Goal: Information Seeking & Learning: Learn about a topic

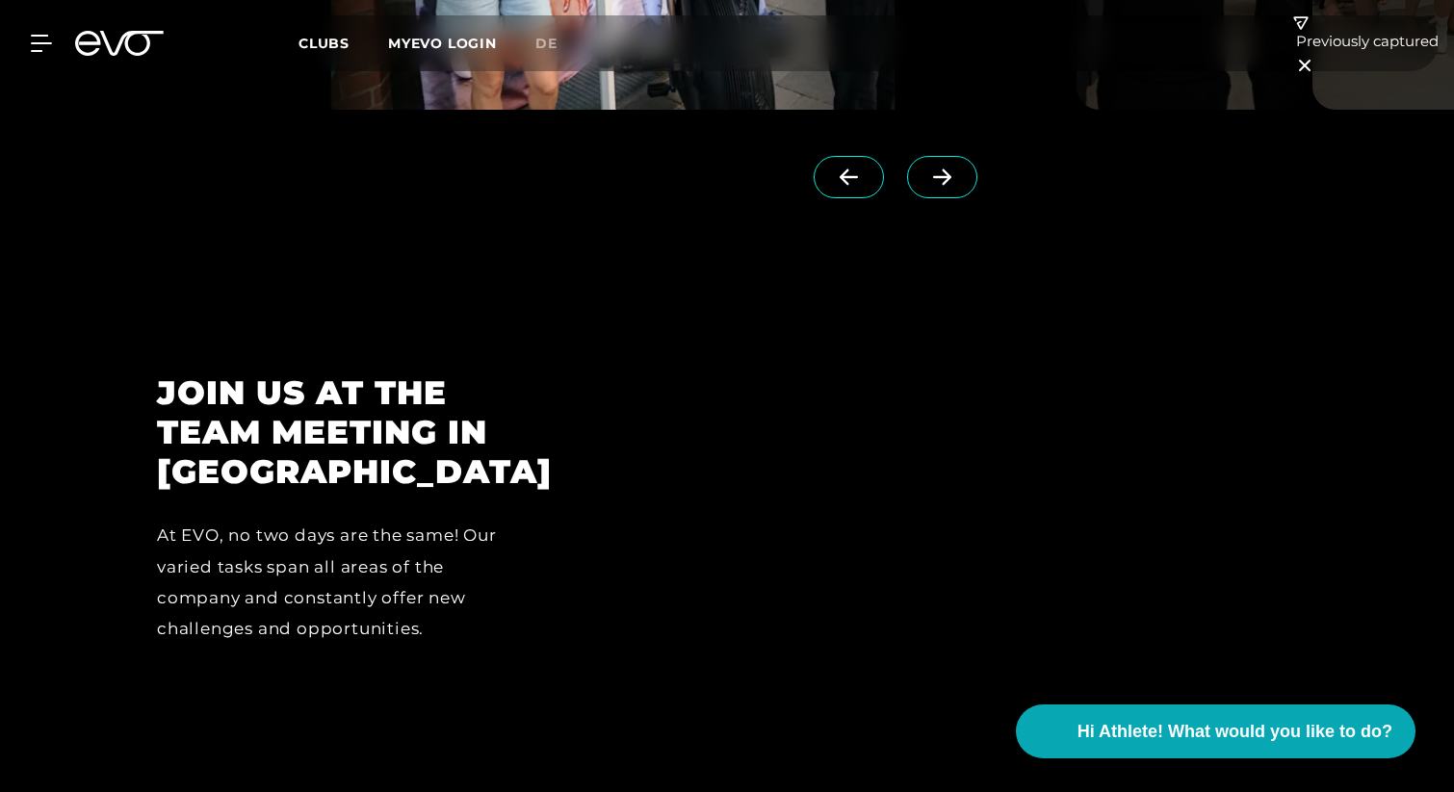
scroll to position [4838, 0]
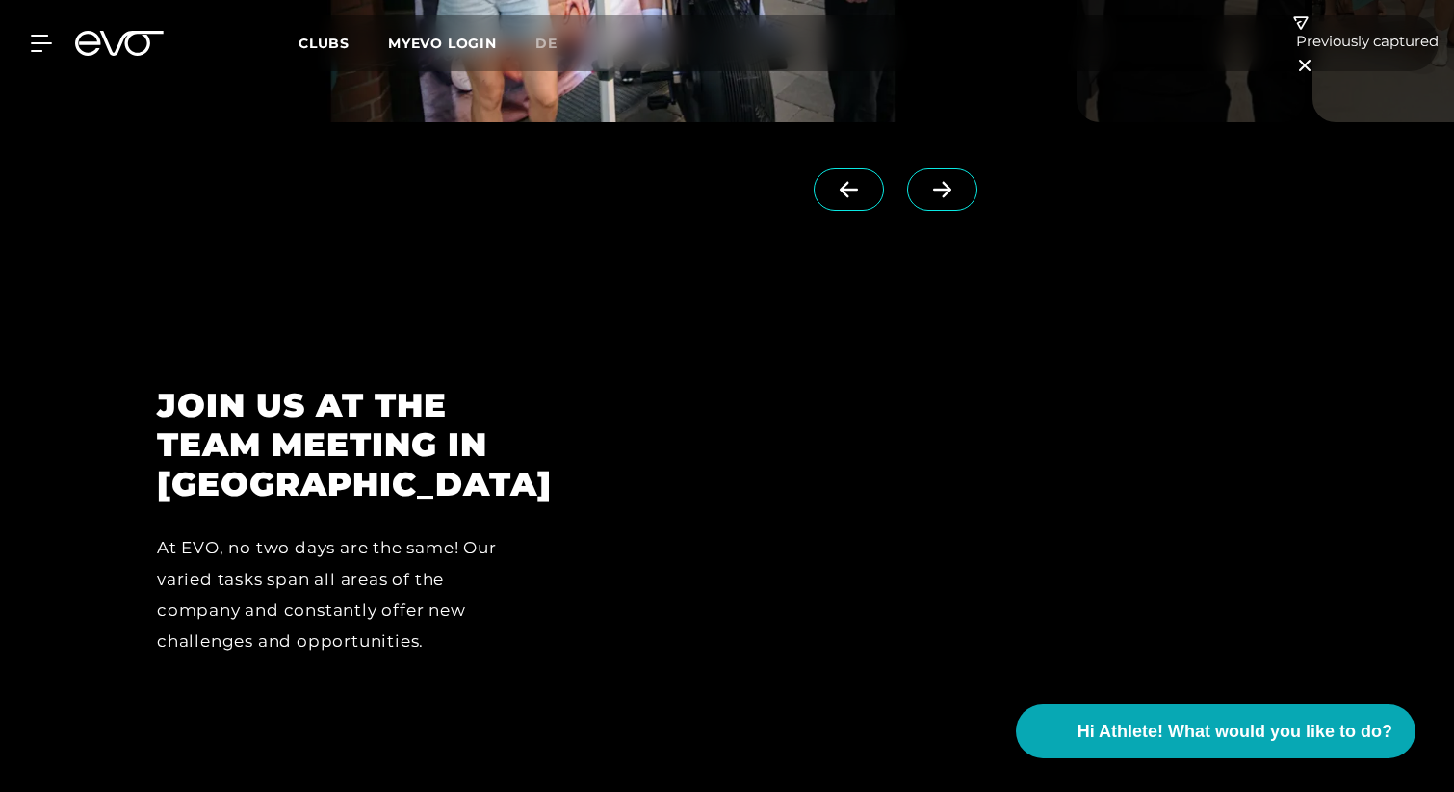
click at [929, 168] on span at bounding box center [942, 189] width 70 height 42
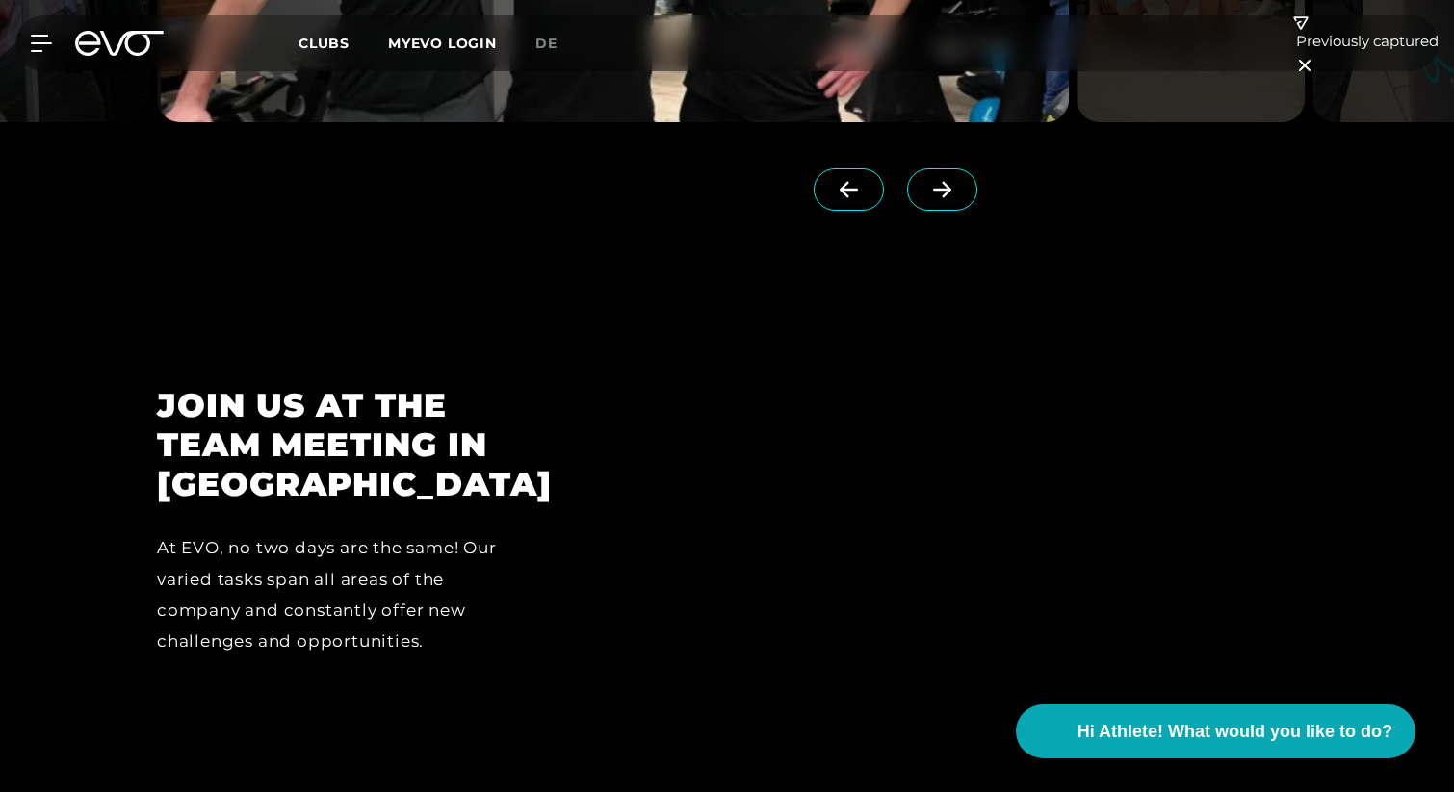
click at [423, 451] on h2 "JOIN US AT THE TEAM MEETING IN [GEOGRAPHIC_DATA]" at bounding box center [329, 444] width 344 height 117
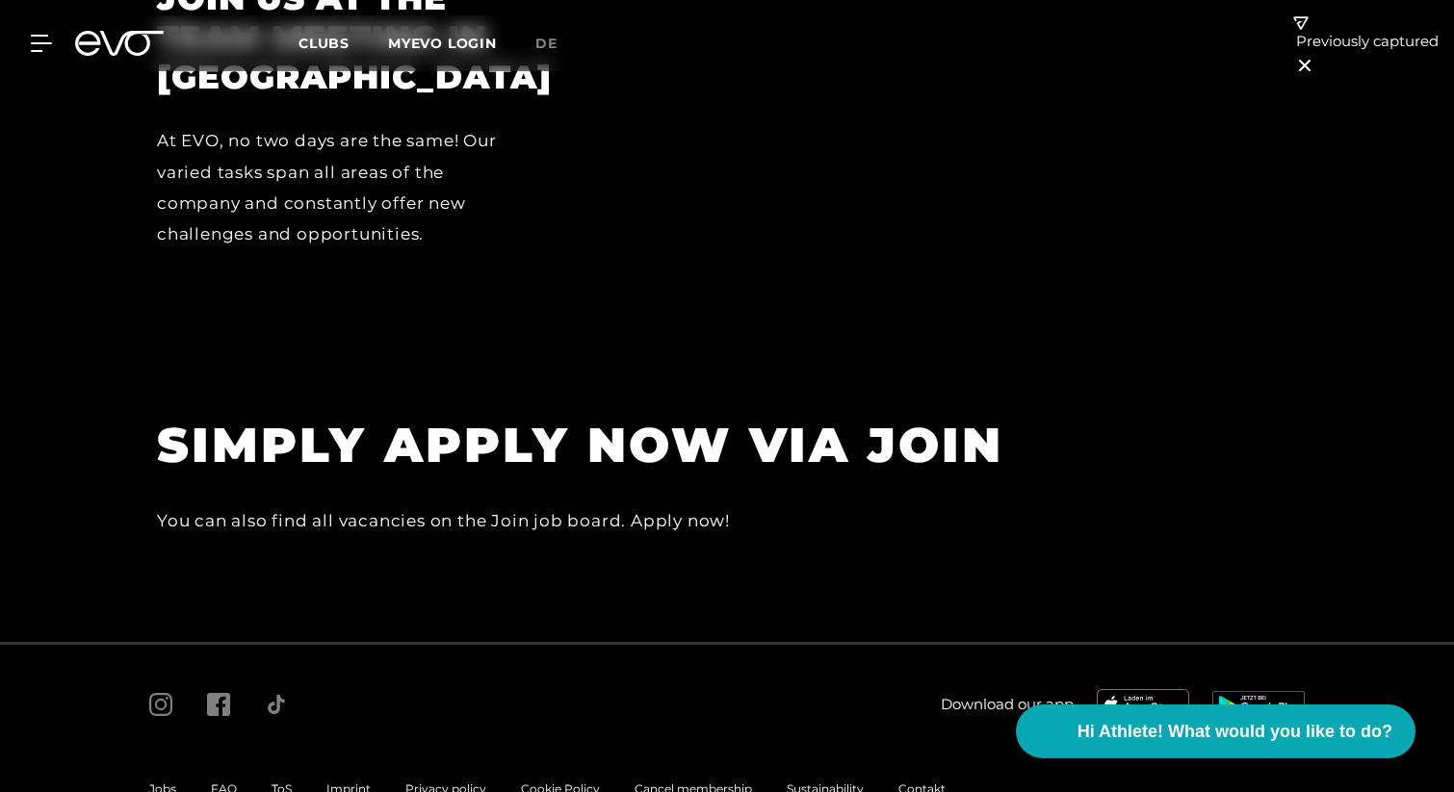
scroll to position [5256, 0]
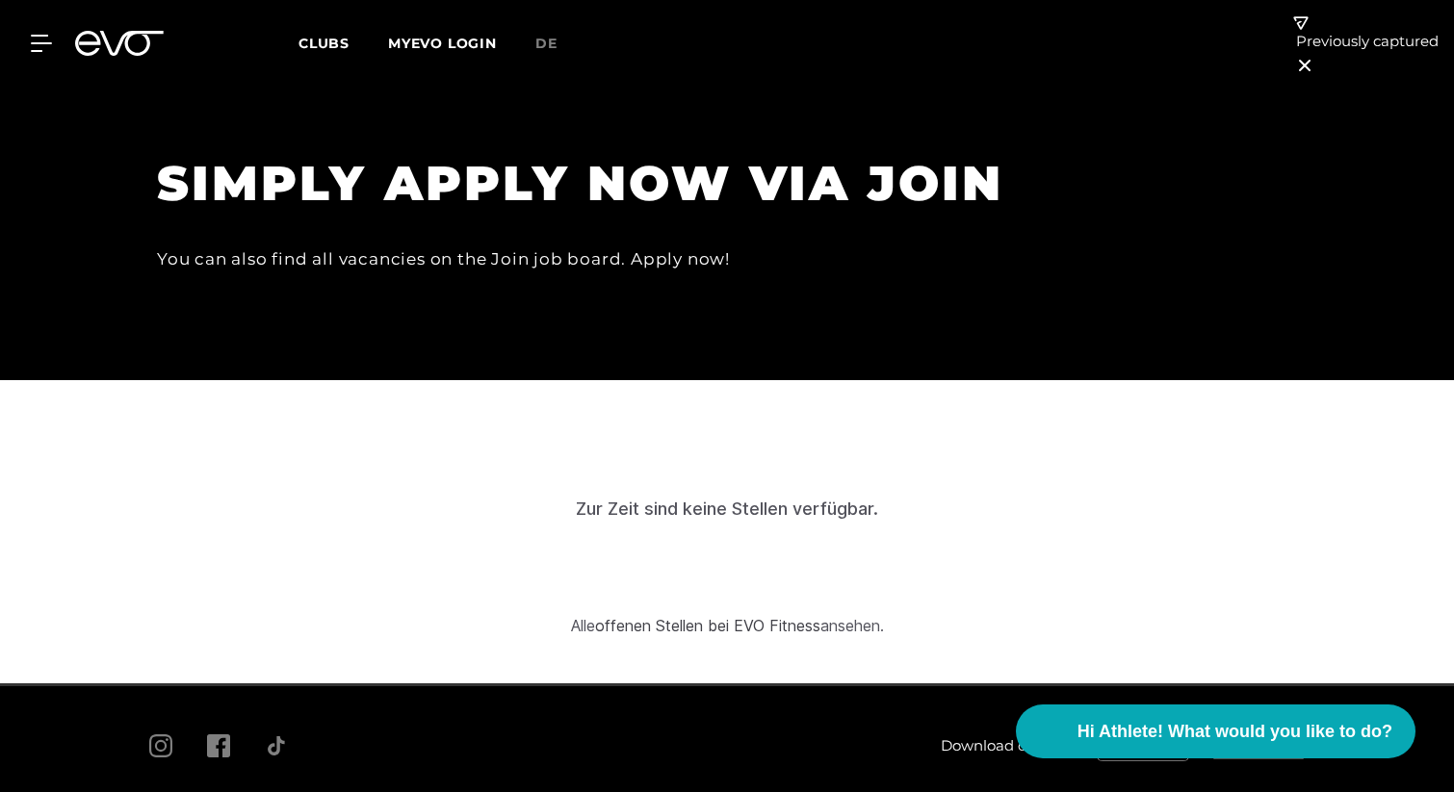
scroll to position [5700, 0]
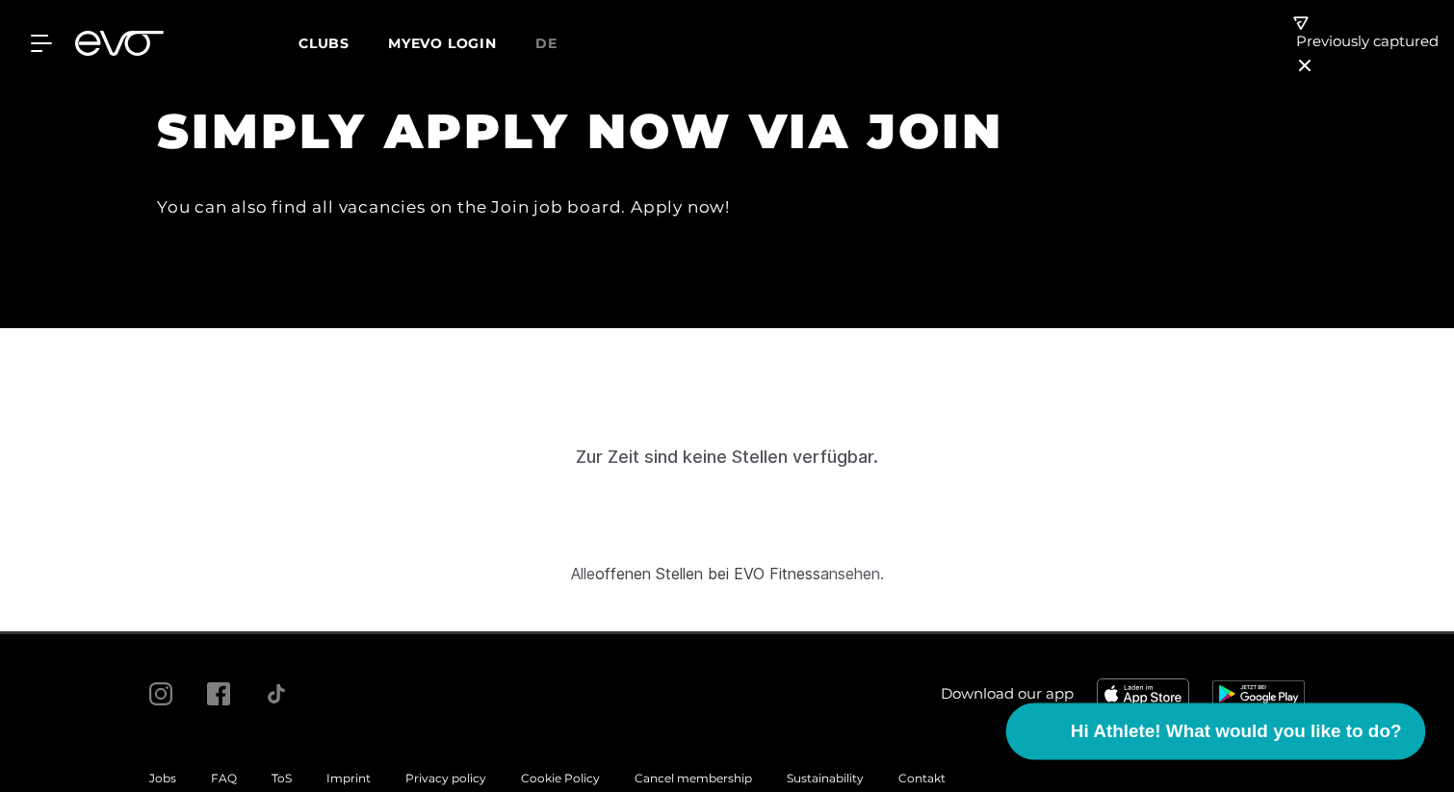
click at [1163, 724] on span "Hi Athlete! What would you like to do?" at bounding box center [1235, 731] width 331 height 27
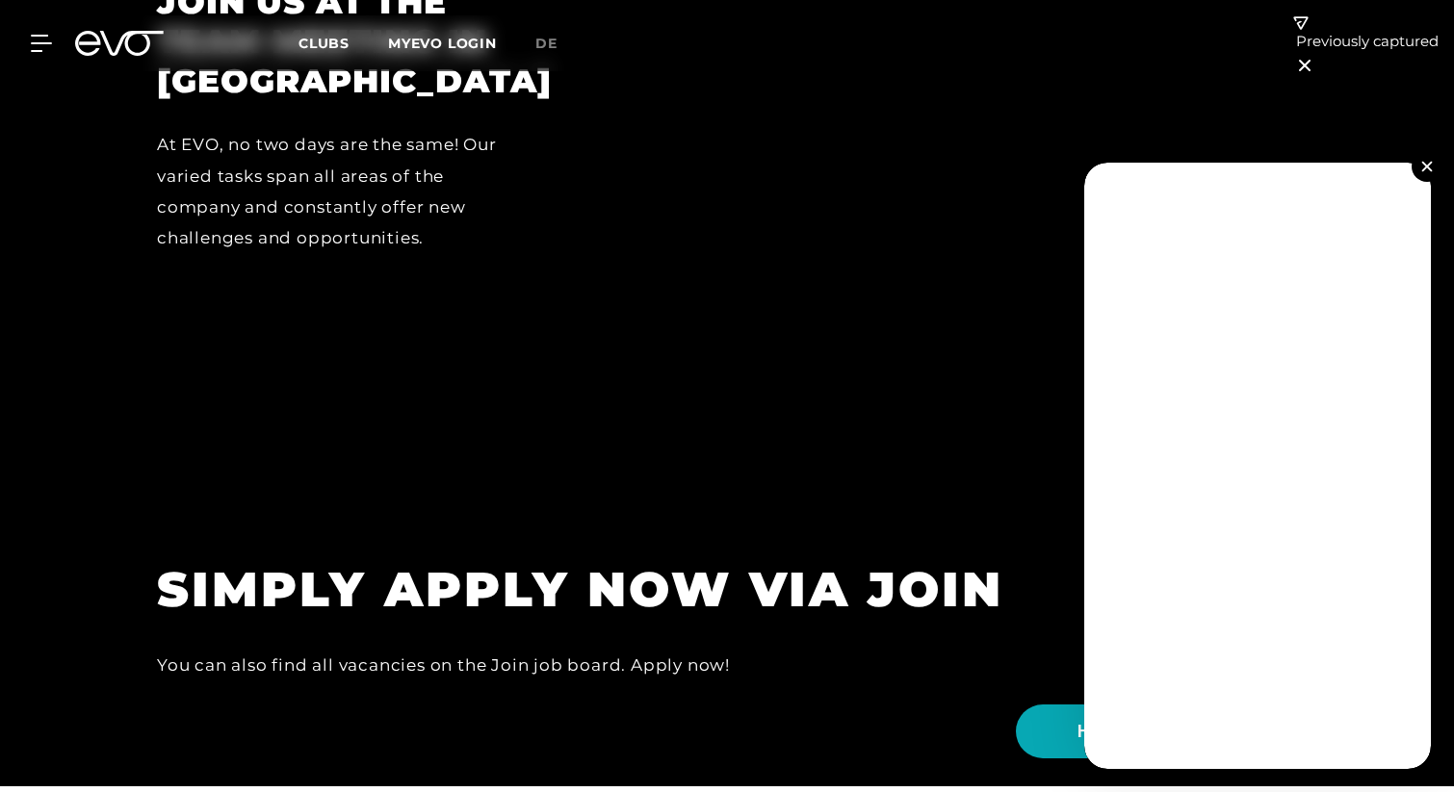
scroll to position [5241, 0]
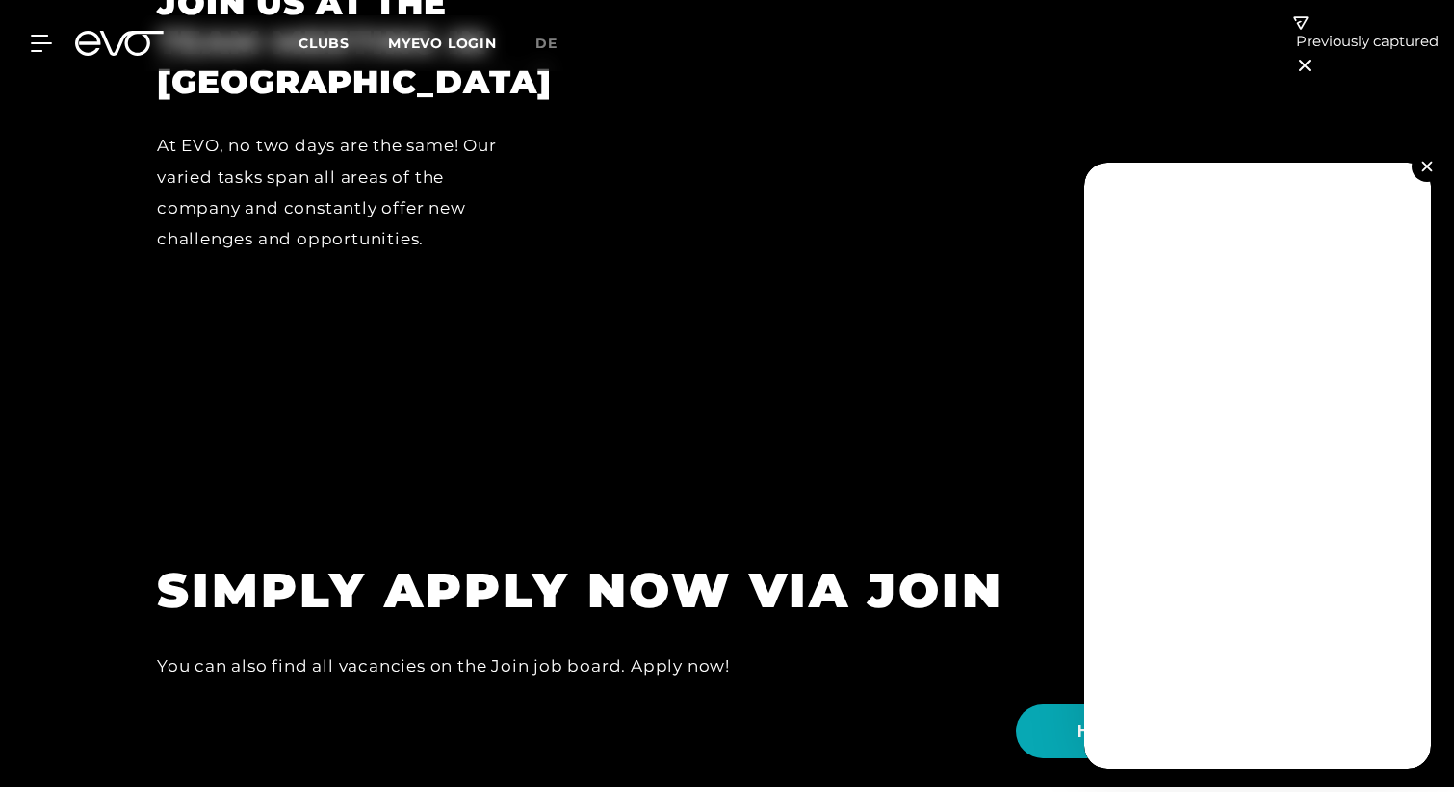
click at [1431, 168] on img at bounding box center [1426, 166] width 11 height 11
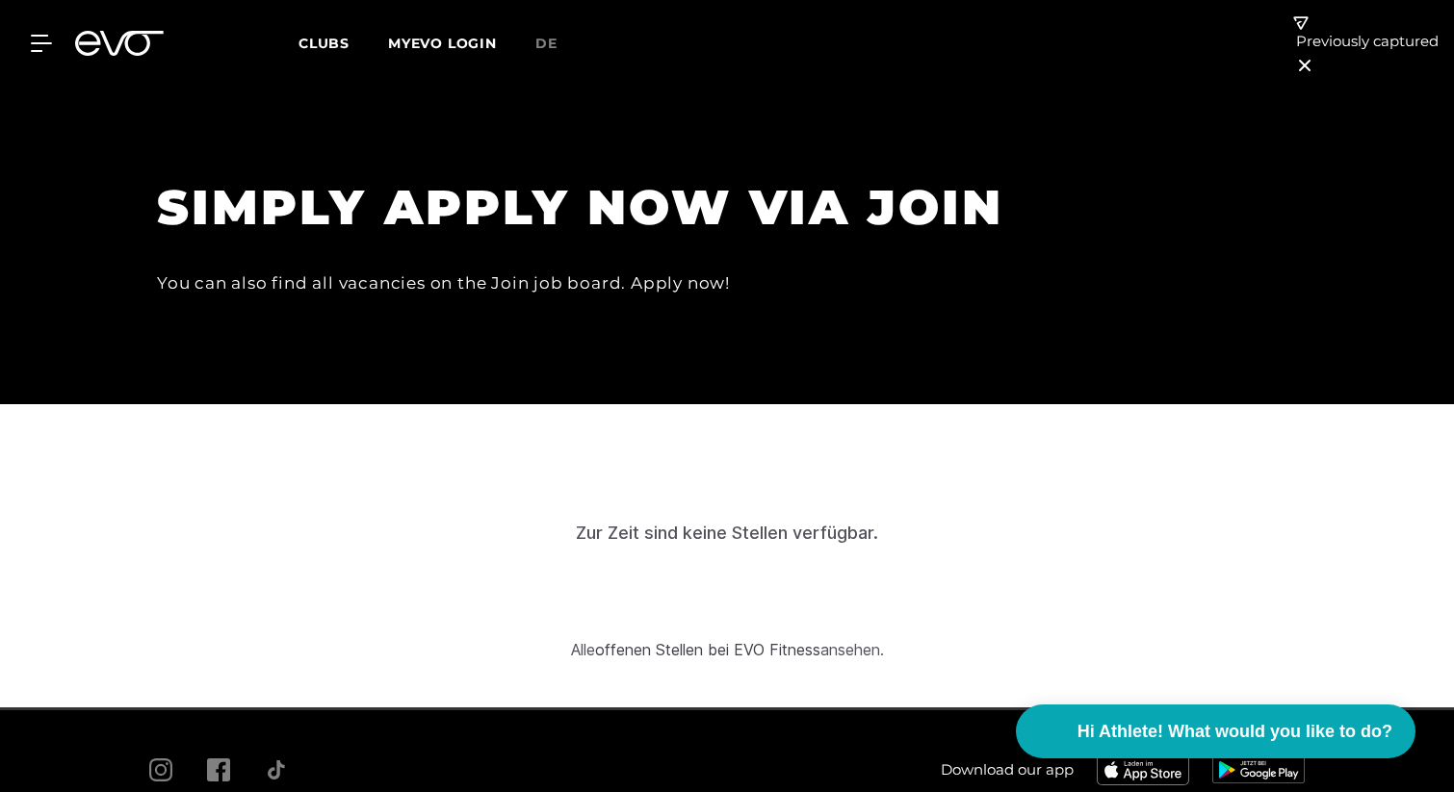
scroll to position [5700, 0]
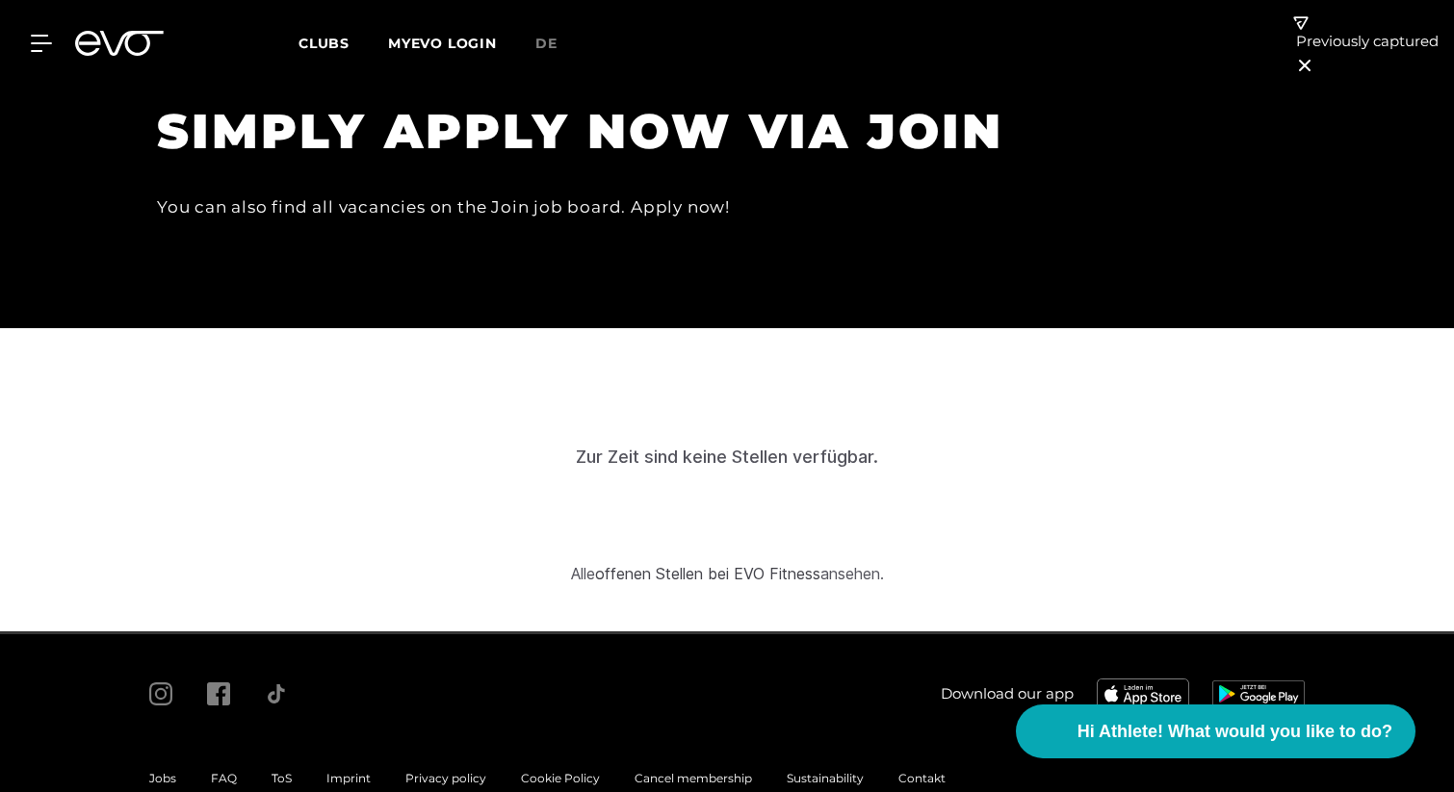
click at [487, 192] on div "You can also find all vacancies on the Join job board. Apply now!" at bounding box center [590, 207] width 866 height 31
